Goal: Transaction & Acquisition: Subscribe to service/newsletter

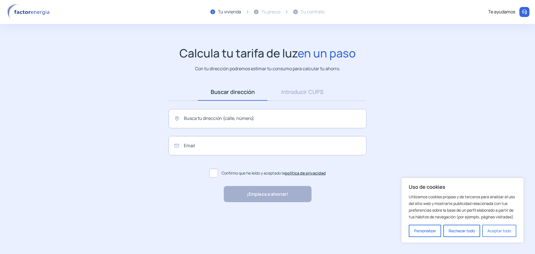
click at [495, 231] on button "Aceptar todo" at bounding box center [499, 230] width 34 height 12
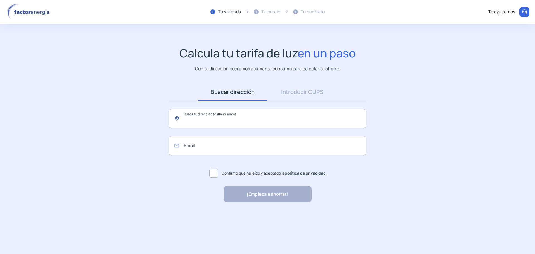
click at [244, 120] on input "text" at bounding box center [267, 118] width 198 height 19
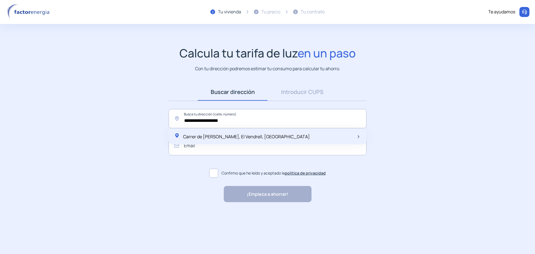
click at [240, 137] on span "Carrer de [PERSON_NAME], El Vendrell, [GEOGRAPHIC_DATA]" at bounding box center [246, 136] width 127 height 6
type input "**********"
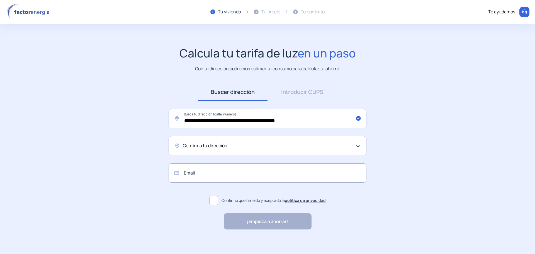
click at [237, 148] on div "Confirma tu dirección" at bounding box center [266, 145] width 166 height 7
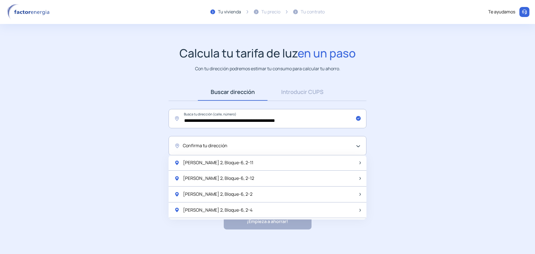
scroll to position [195, 0]
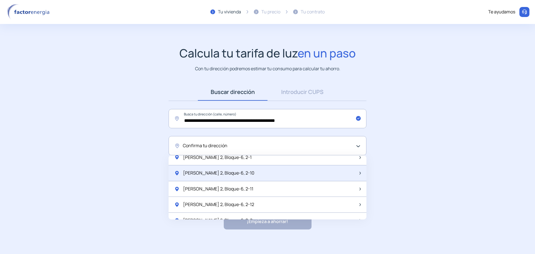
click at [287, 174] on div "[PERSON_NAME] 2, Bloque-6, 2-10" at bounding box center [267, 173] width 198 height 16
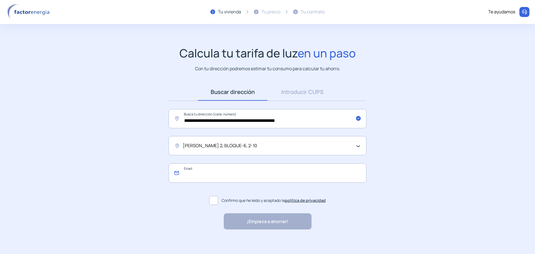
click at [261, 176] on input "email" at bounding box center [267, 172] width 198 height 19
type input "**********"
click at [215, 201] on span at bounding box center [213, 200] width 9 height 9
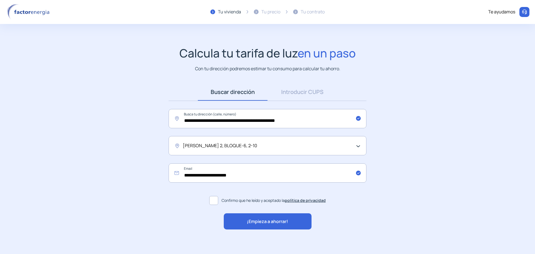
click at [273, 224] on span "¡Empieza a ahorrar!" at bounding box center [267, 221] width 41 height 7
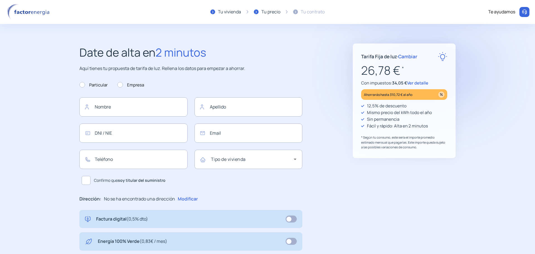
type input "**********"
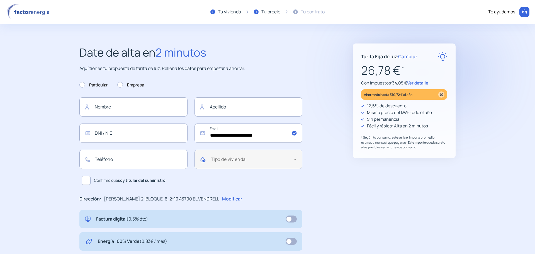
click at [295, 156] on icon at bounding box center [295, 159] width 7 height 7
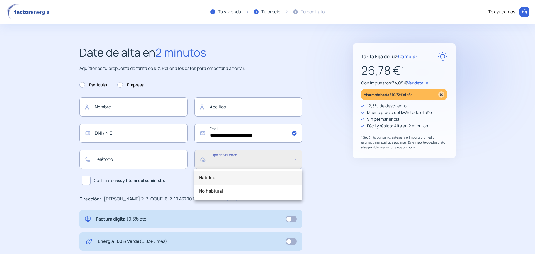
click at [295, 156] on div at bounding box center [267, 127] width 535 height 254
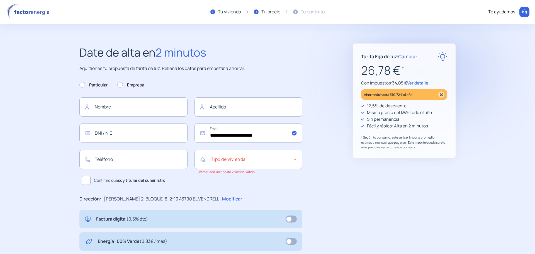
click at [412, 57] on span "Cambiar" at bounding box center [407, 56] width 19 height 6
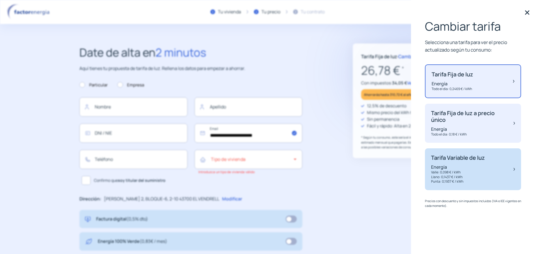
click at [494, 177] on div "Tarifa Variable de luz Energía Valle: 0,098 € / kWh Llano: 0,1437 € / kWh Punta…" at bounding box center [473, 169] width 96 height 42
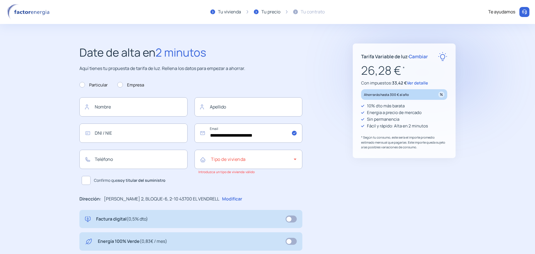
click at [424, 55] on span "Cambiar" at bounding box center [417, 56] width 19 height 6
